Goal: Information Seeking & Learning: Learn about a topic

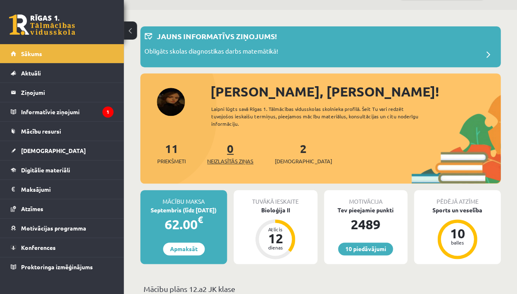
scroll to position [103, 0]
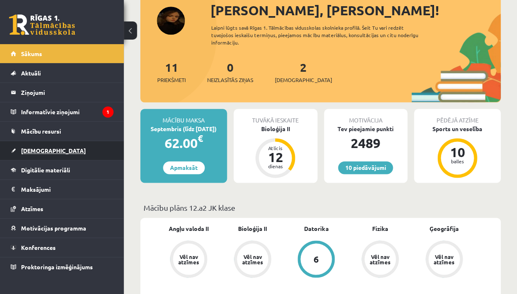
click at [68, 153] on link "[DEMOGRAPHIC_DATA]" at bounding box center [62, 150] width 103 height 19
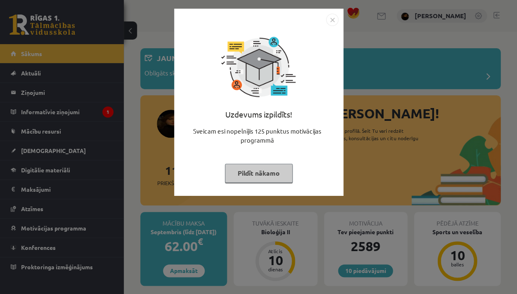
click at [152, 247] on div "Uzdevums izpildīts! Sveicam esi nopelnījis 125 punktus motivācijas programmā Pi…" at bounding box center [258, 147] width 517 height 294
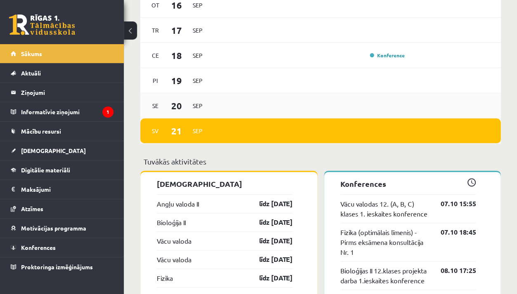
scroll to position [682, 0]
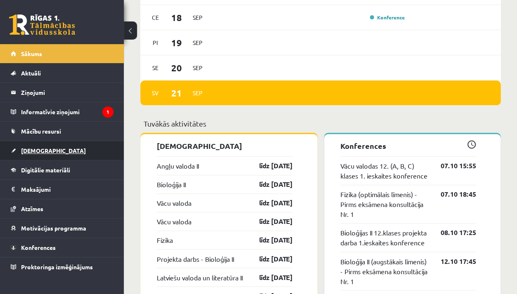
click at [20, 145] on link "[DEMOGRAPHIC_DATA]" at bounding box center [62, 150] width 103 height 19
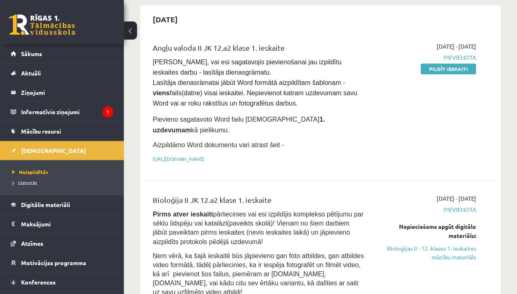
scroll to position [88, 0]
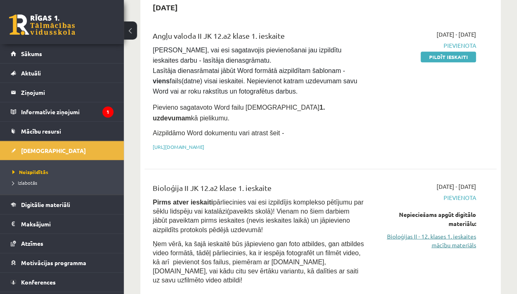
click at [443, 232] on link "Bioloģijas II - 12. klases 1. ieskaites mācību materiāls" at bounding box center [425, 240] width 99 height 17
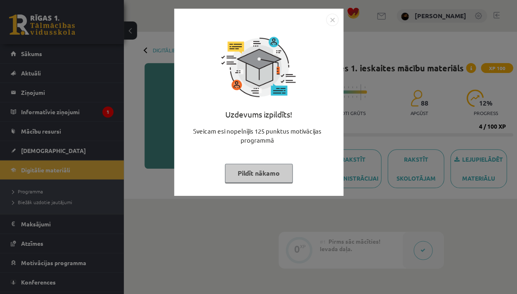
click at [396, 195] on div "Uzdevums izpildīts! Sveicam esi nopelnījis 125 punktus motivācijas programmā Pi…" at bounding box center [258, 147] width 517 height 294
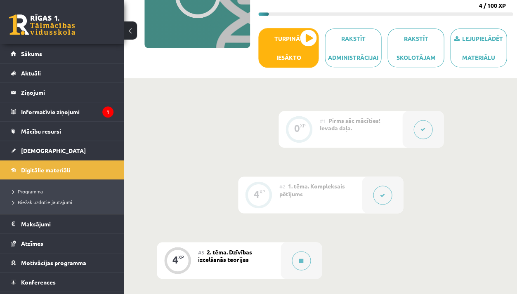
scroll to position [230, 0]
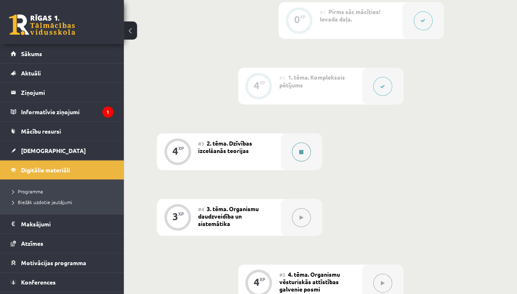
click at [301, 144] on button at bounding box center [301, 151] width 19 height 19
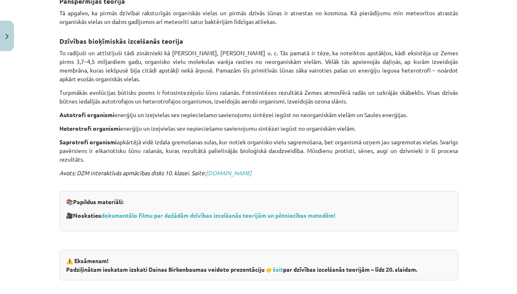
scroll to position [363, 0]
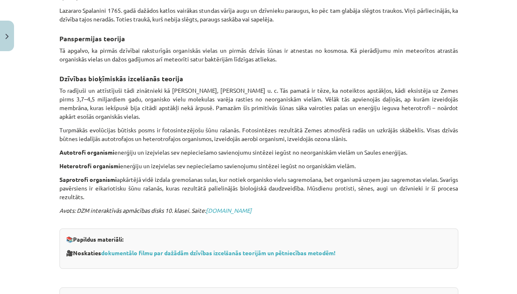
click at [301, 143] on div "Dzīvības izcelšanās teorijas 💡 Materiāls tev palīdzēs: Pamatot ar faktiem dzīvī…" at bounding box center [258, 84] width 399 height 598
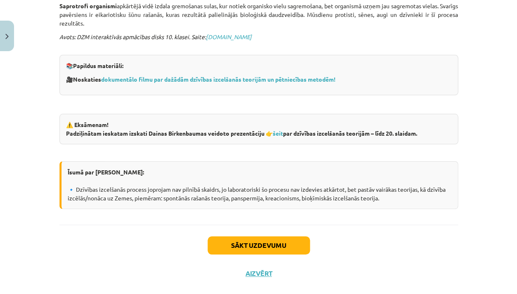
scroll to position [536, 0]
click at [281, 130] on link "šeit" at bounding box center [278, 133] width 10 height 7
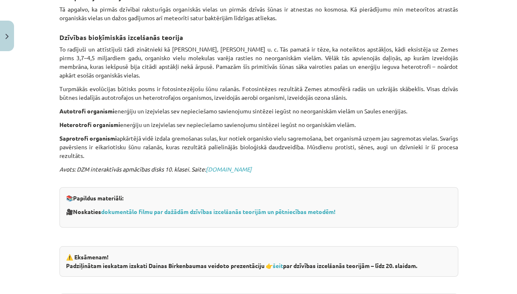
scroll to position [472, 0]
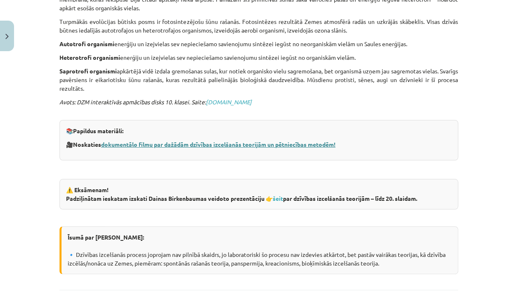
click at [248, 141] on link "dokumentālo filmu par dažādām dzīvības izcelšanās teorijām un pētniecības metod…" at bounding box center [218, 144] width 234 height 7
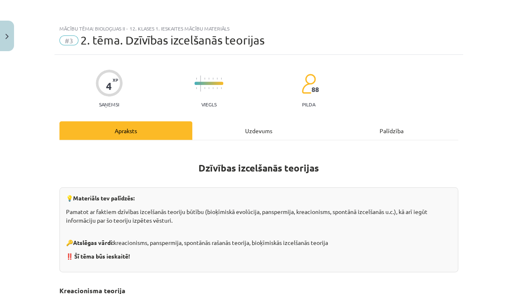
scroll to position [0, 0]
click at [260, 129] on div "Uzdevums" at bounding box center [258, 130] width 133 height 19
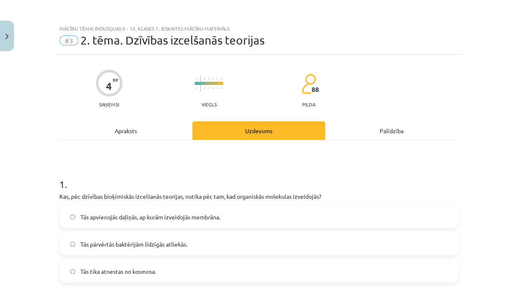
scroll to position [21, 0]
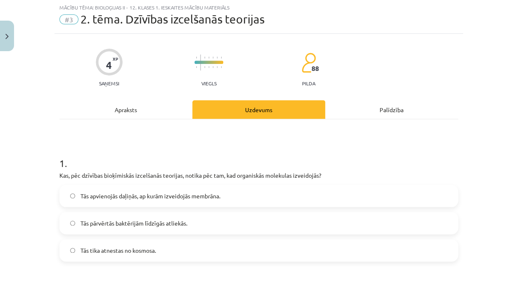
click at [199, 200] on span "Tās apvienojās daļiņās, ap kurām izveidojās membrāna." at bounding box center [150, 196] width 140 height 9
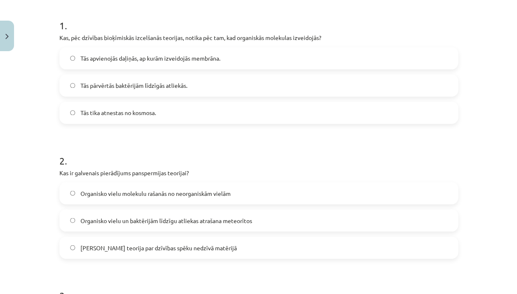
scroll to position [160, 0]
click at [192, 222] on span "Organisko vielu un baktērijām līdzīgu atliekas atrašana meteorītos" at bounding box center [166, 219] width 172 height 9
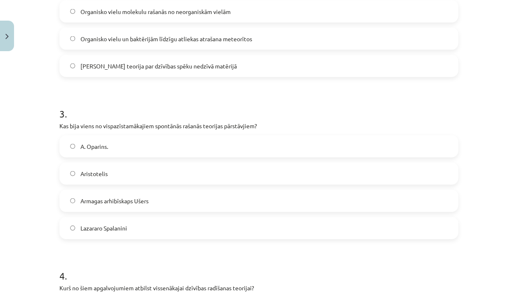
scroll to position [357, 0]
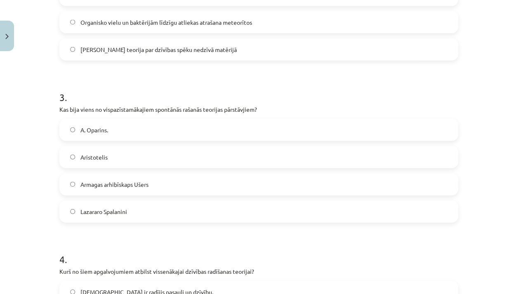
click at [173, 160] on label "Aristotelis" at bounding box center [258, 157] width 397 height 21
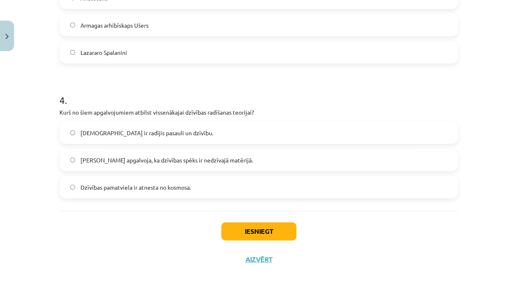
scroll to position [516, 0]
click at [180, 138] on label "[DEMOGRAPHIC_DATA] ir radījis pasauli un dzīvību." at bounding box center [258, 133] width 397 height 21
click at [259, 231] on button "Iesniegt" at bounding box center [258, 231] width 75 height 18
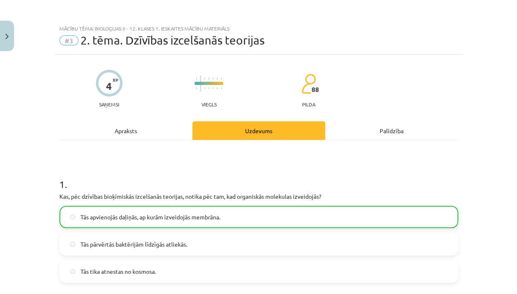
scroll to position [0, 0]
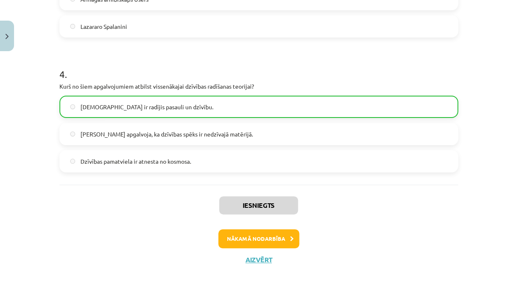
click at [253, 245] on button "Nākamā nodarbība" at bounding box center [258, 238] width 81 height 19
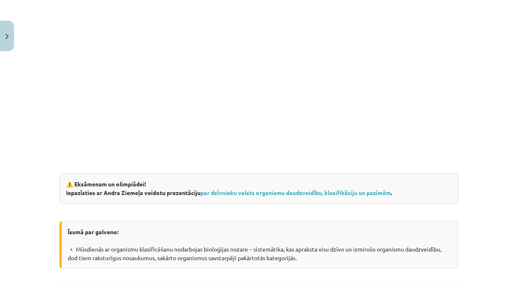
scroll to position [1357, 0]
click at [261, 188] on link "par dzīvnieku valsts organismu daudzveidību, klasifikāciju un pazīmēm" at bounding box center [296, 191] width 190 height 7
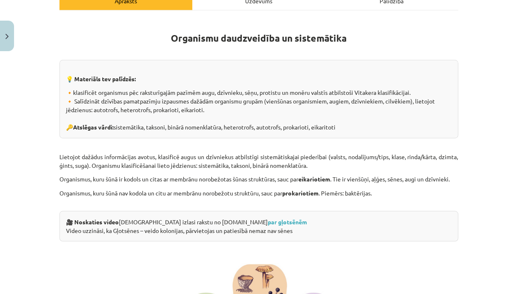
scroll to position [131, 0]
